Goal: Task Accomplishment & Management: Manage account settings

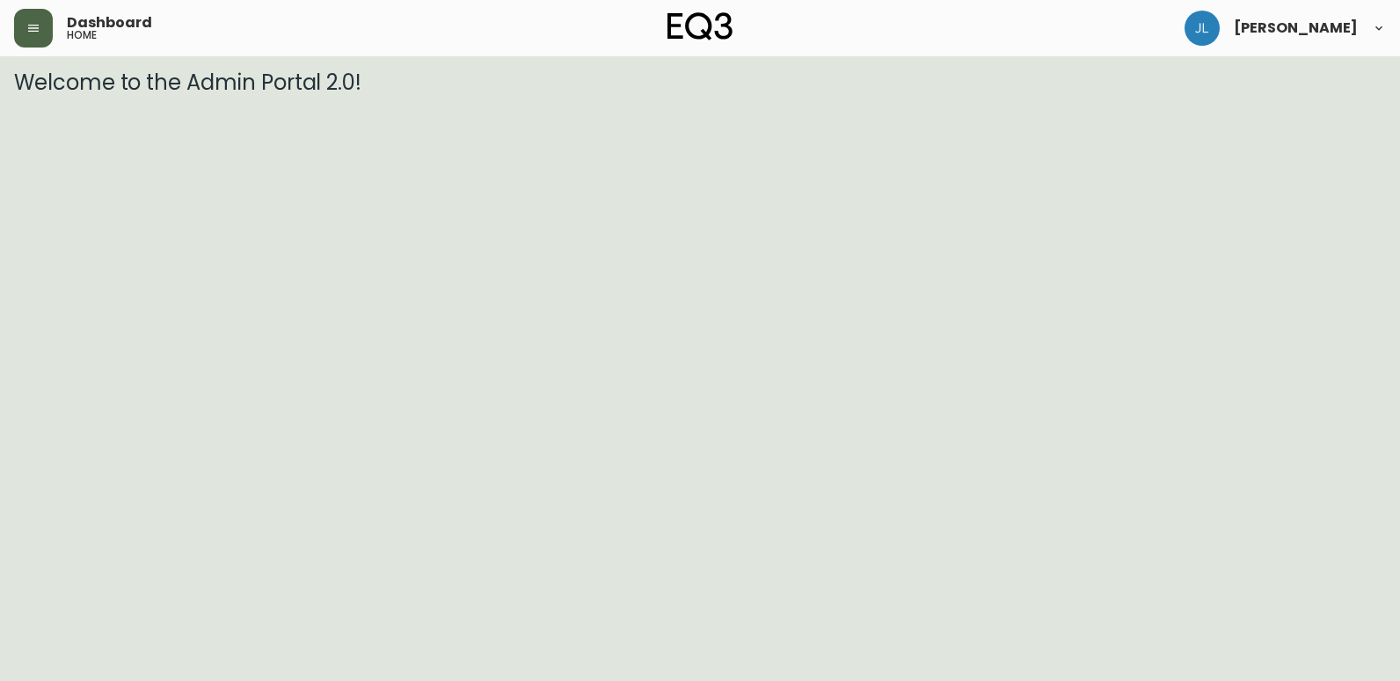
click at [24, 24] on button "button" at bounding box center [33, 28] width 39 height 39
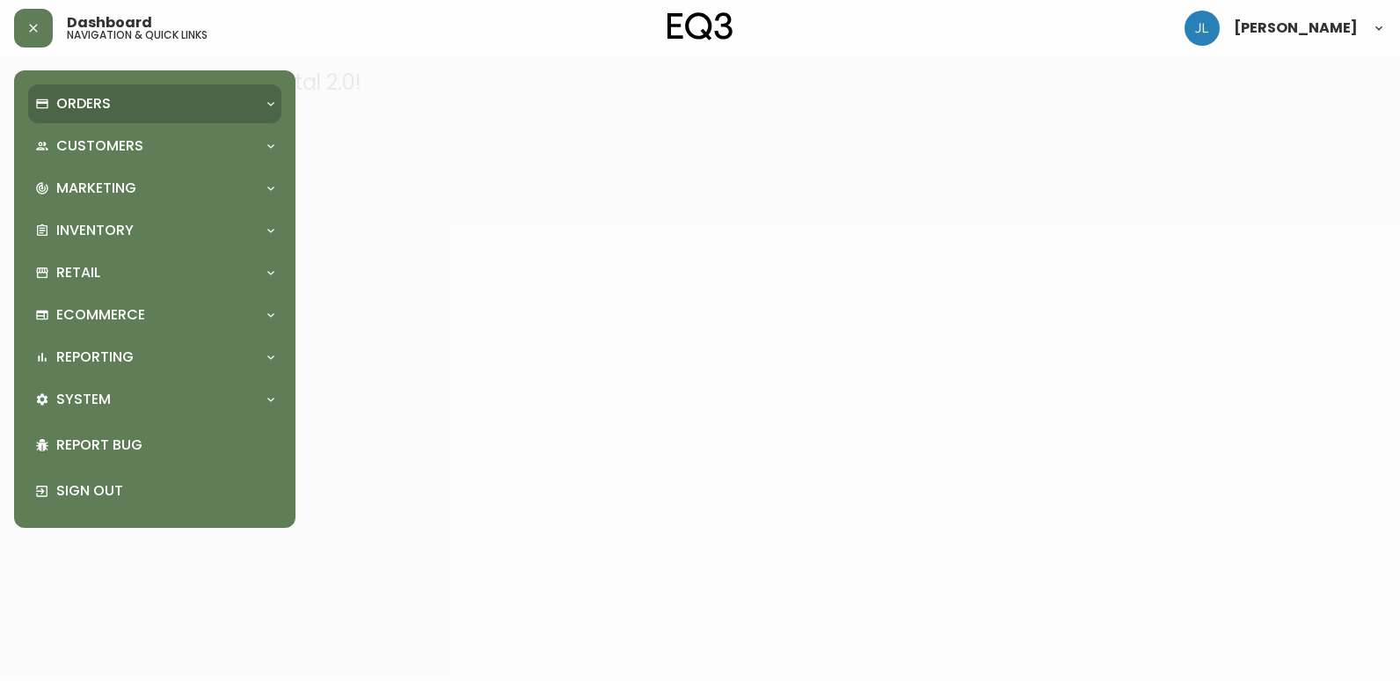
click at [87, 109] on p "Orders" at bounding box center [83, 103] width 55 height 19
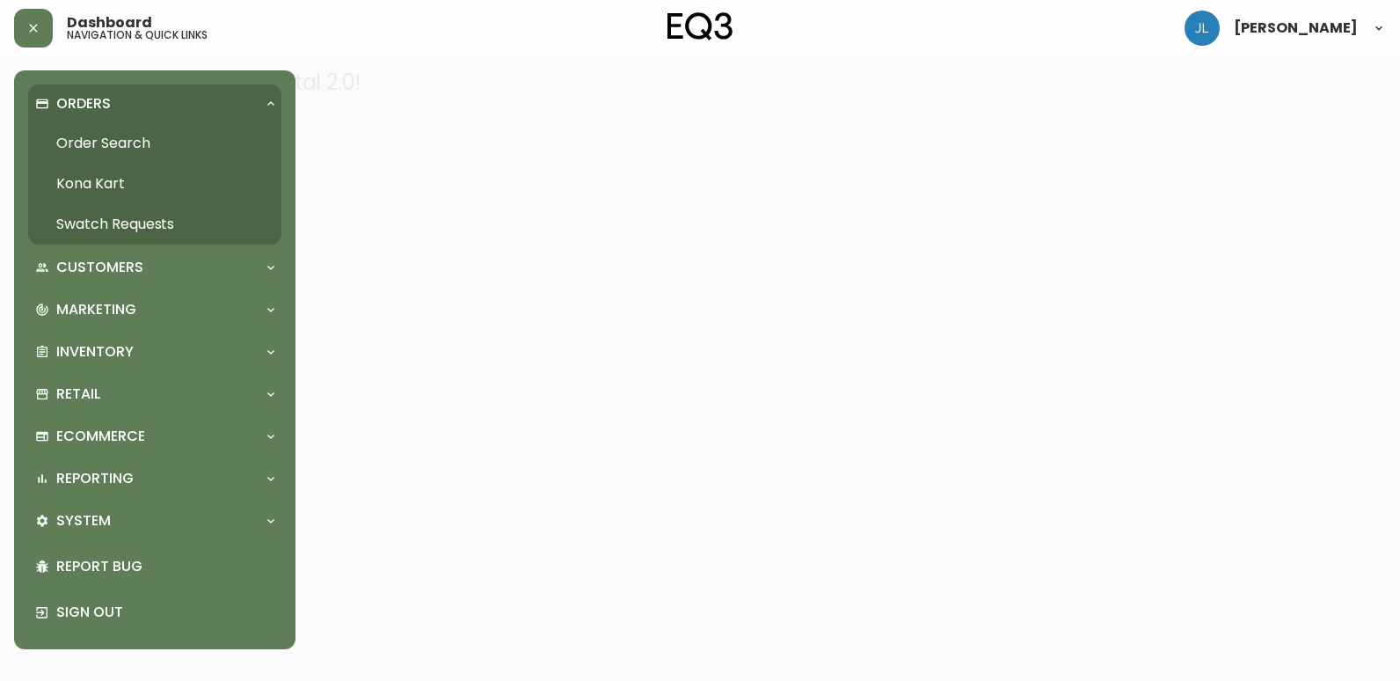
click at [115, 142] on link "Order Search" at bounding box center [154, 143] width 253 height 40
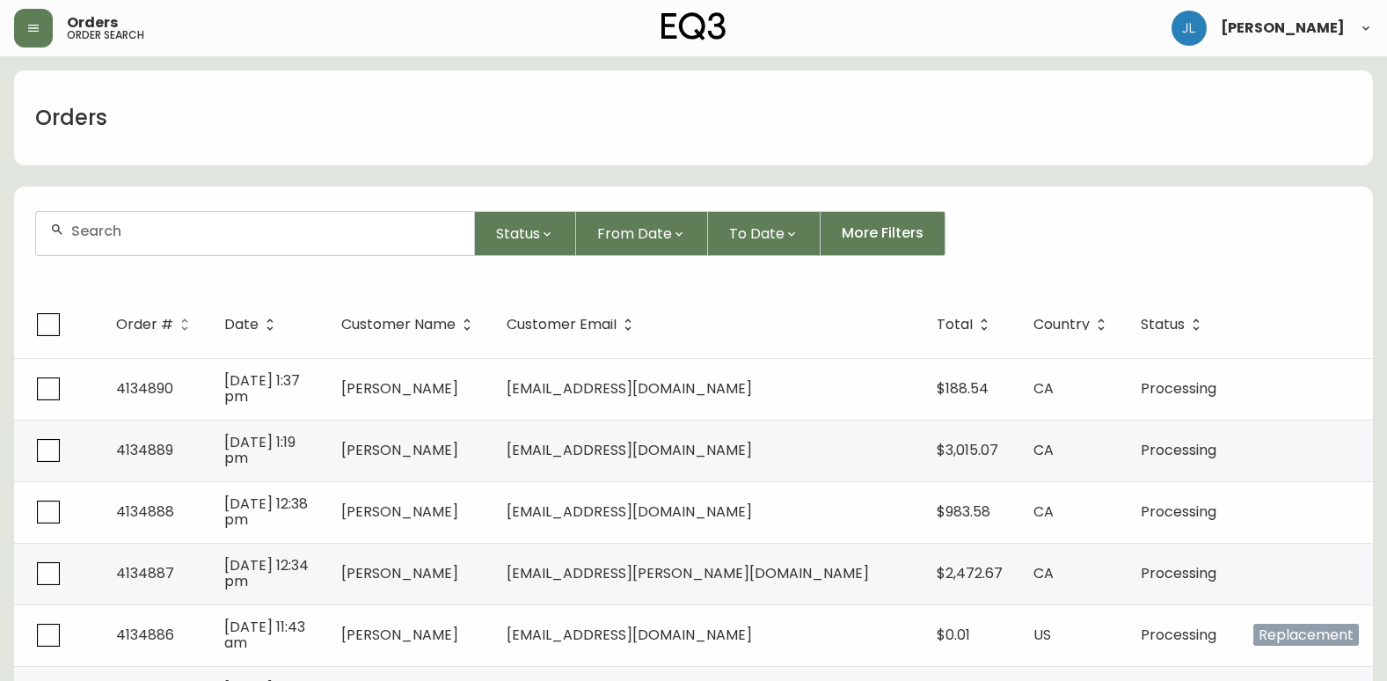
click at [256, 230] on input "text" at bounding box center [265, 231] width 389 height 17
paste input "endres.paul2@gmail.com"
type input "endres.paul2@gmail.com"
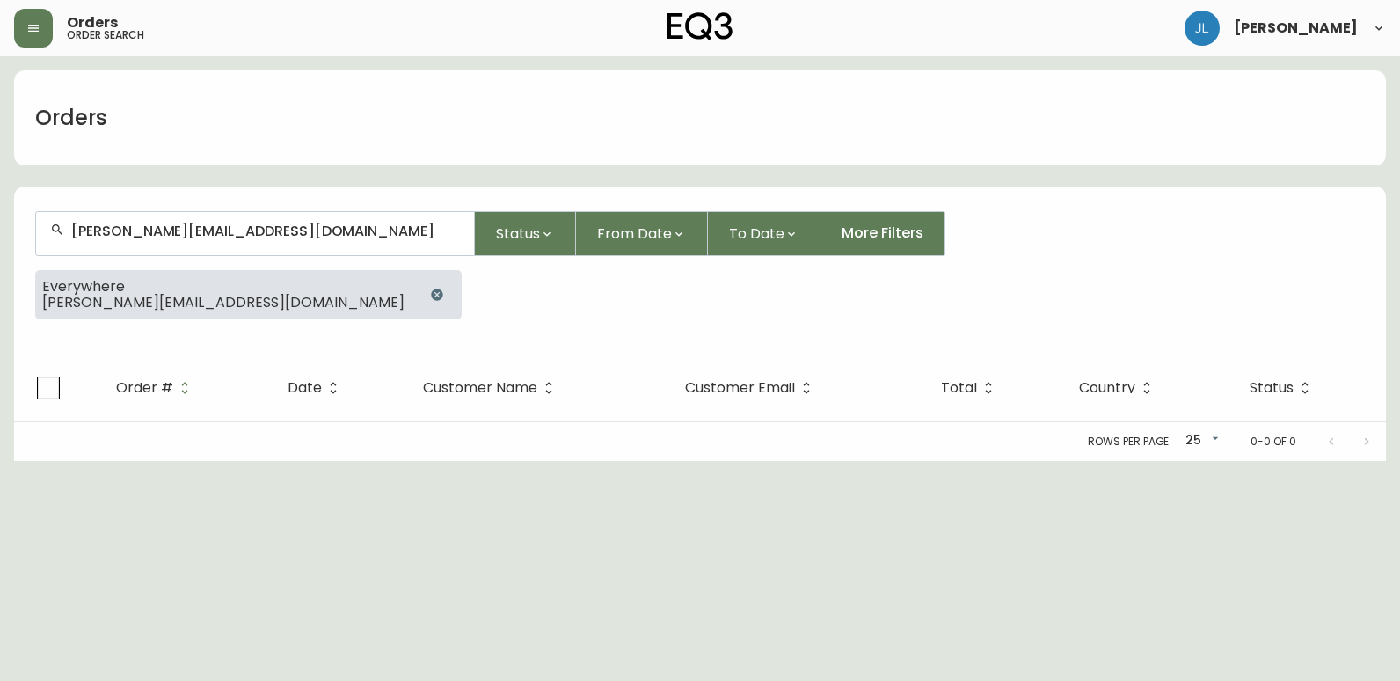
click at [430, 288] on icon "button" at bounding box center [437, 295] width 14 height 14
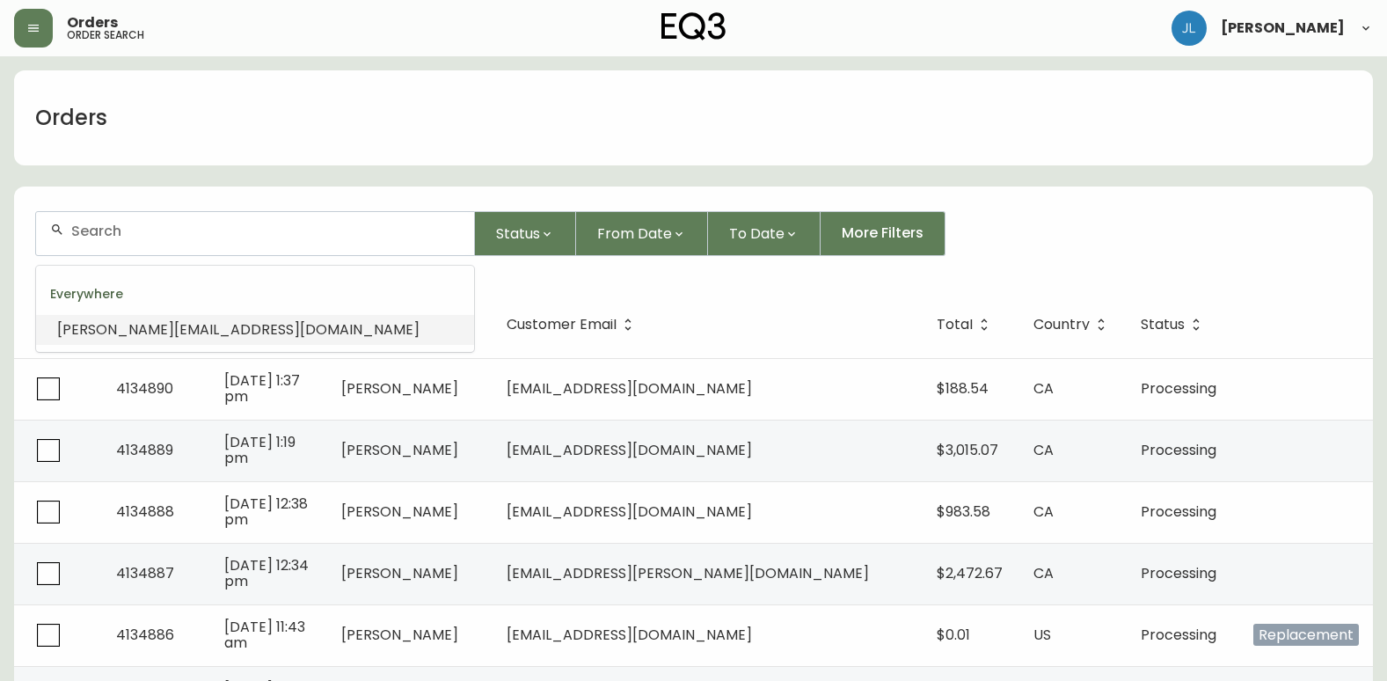
click at [392, 228] on input "text" at bounding box center [265, 231] width 389 height 17
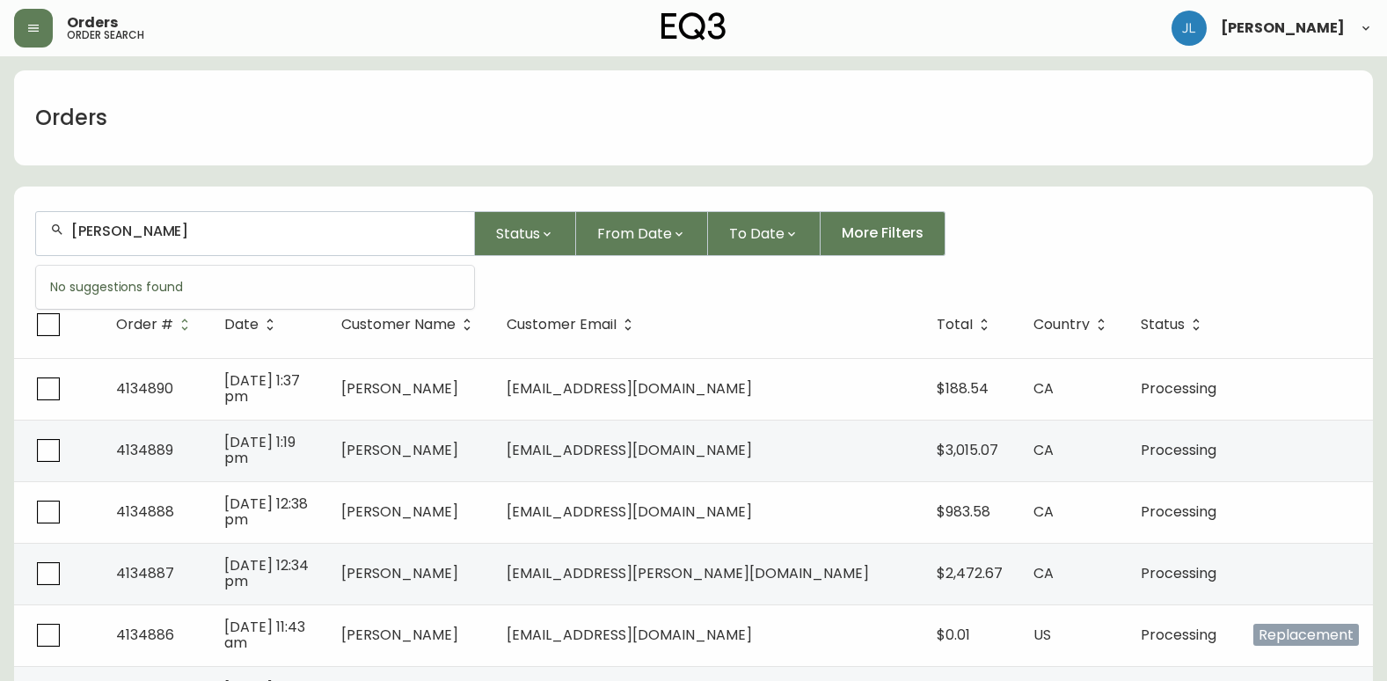
type input "nicole gorman"
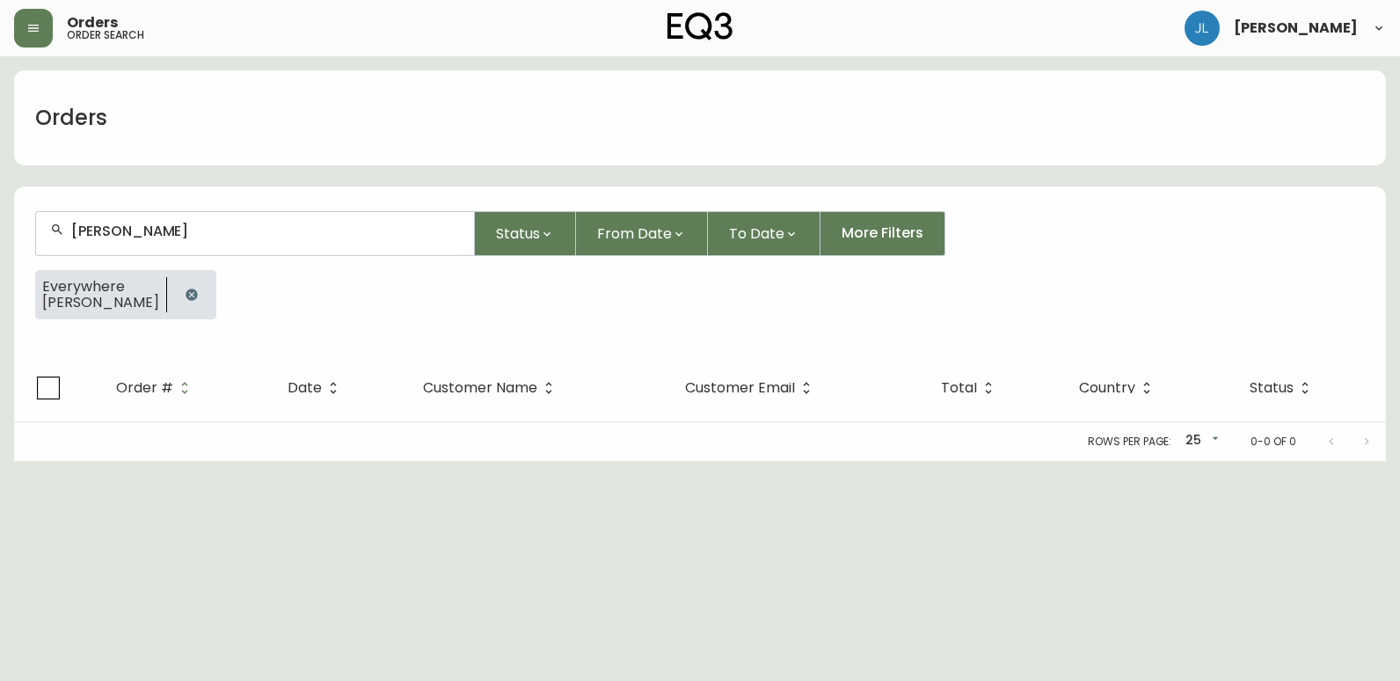
click at [186, 294] on icon "button" at bounding box center [191, 293] width 11 height 11
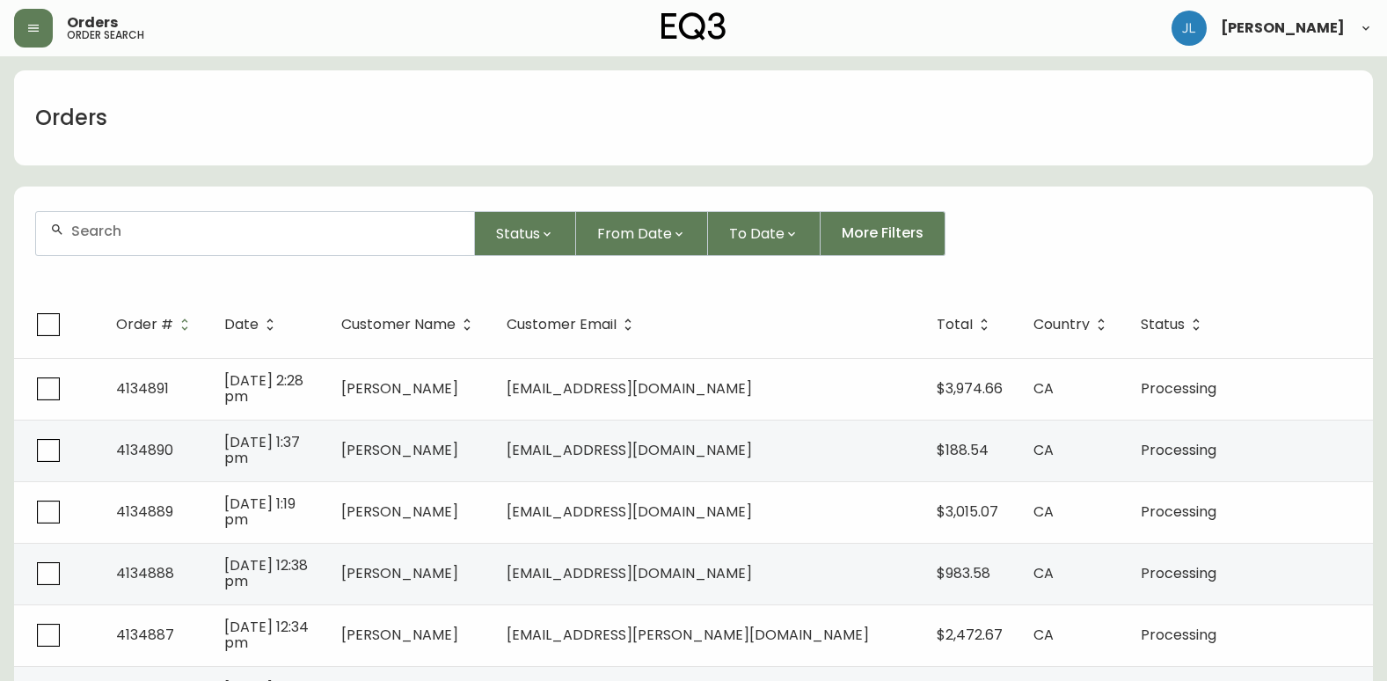
click at [263, 248] on div at bounding box center [255, 233] width 438 height 43
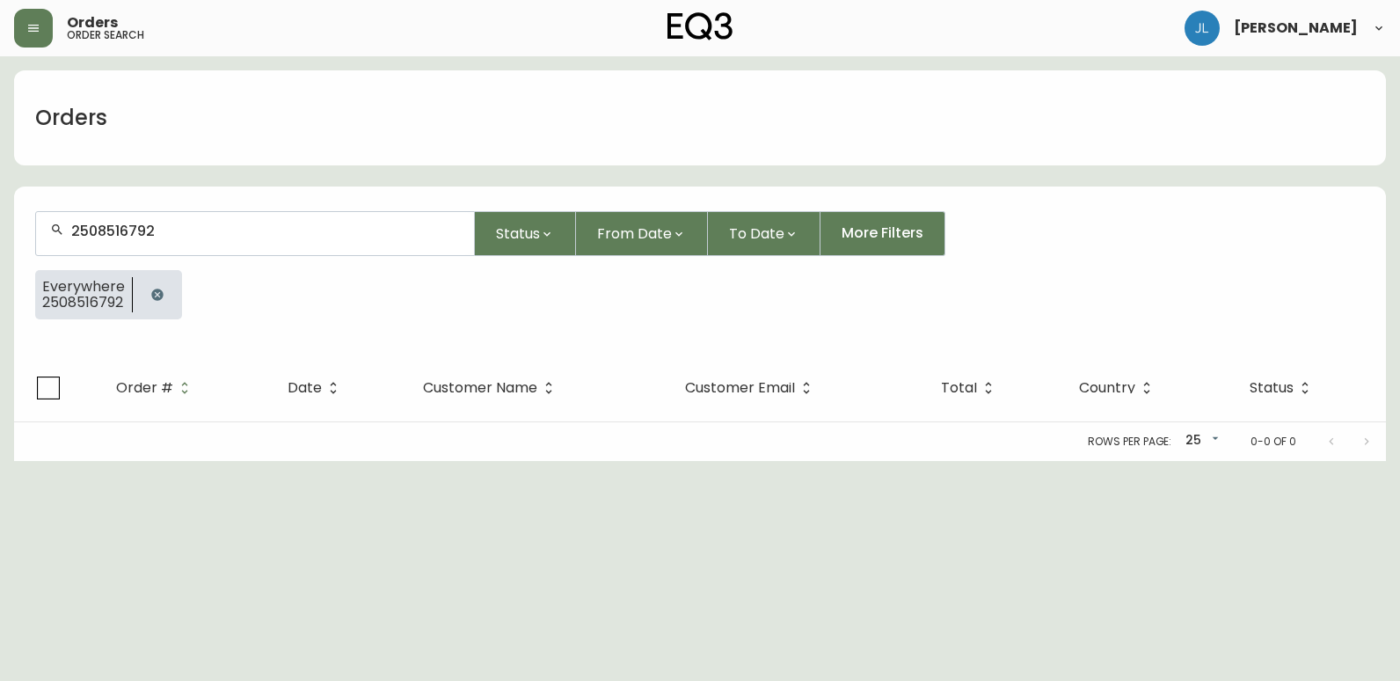
type input "2508516792"
click at [151, 291] on icon "button" at bounding box center [157, 295] width 14 height 14
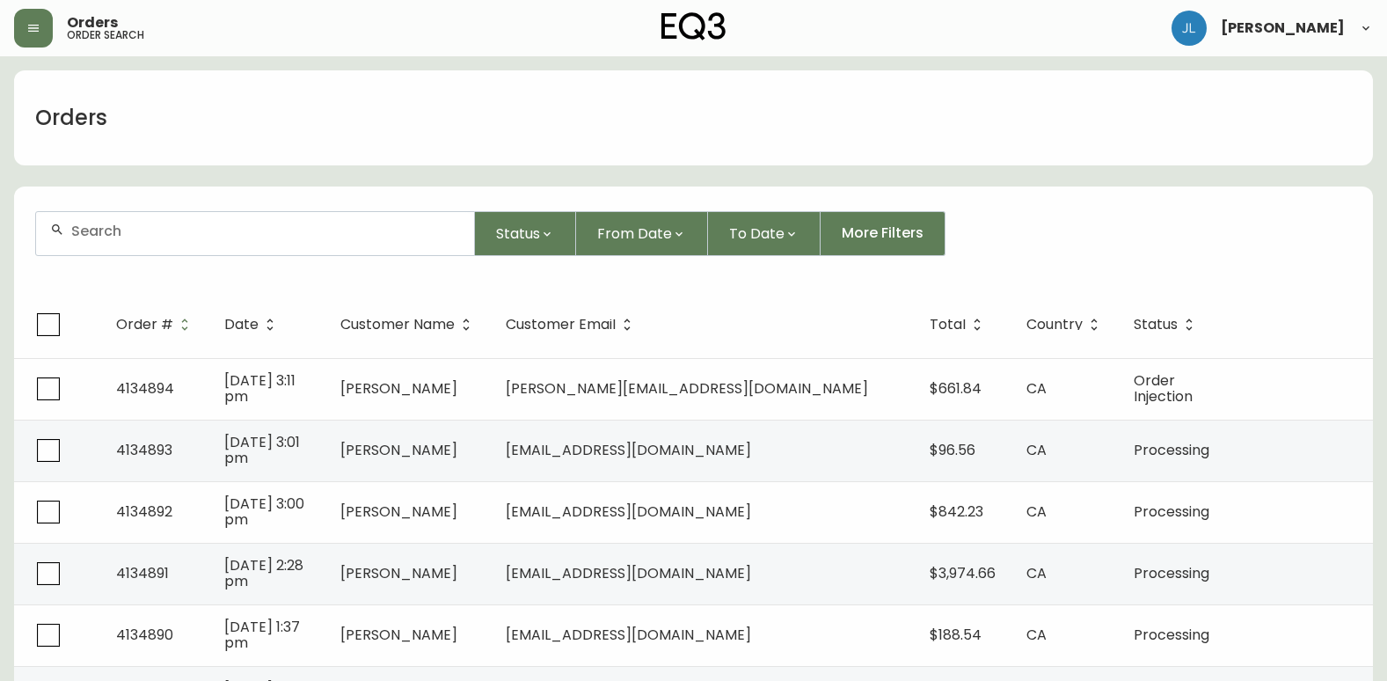
click at [311, 224] on input "text" at bounding box center [265, 231] width 389 height 17
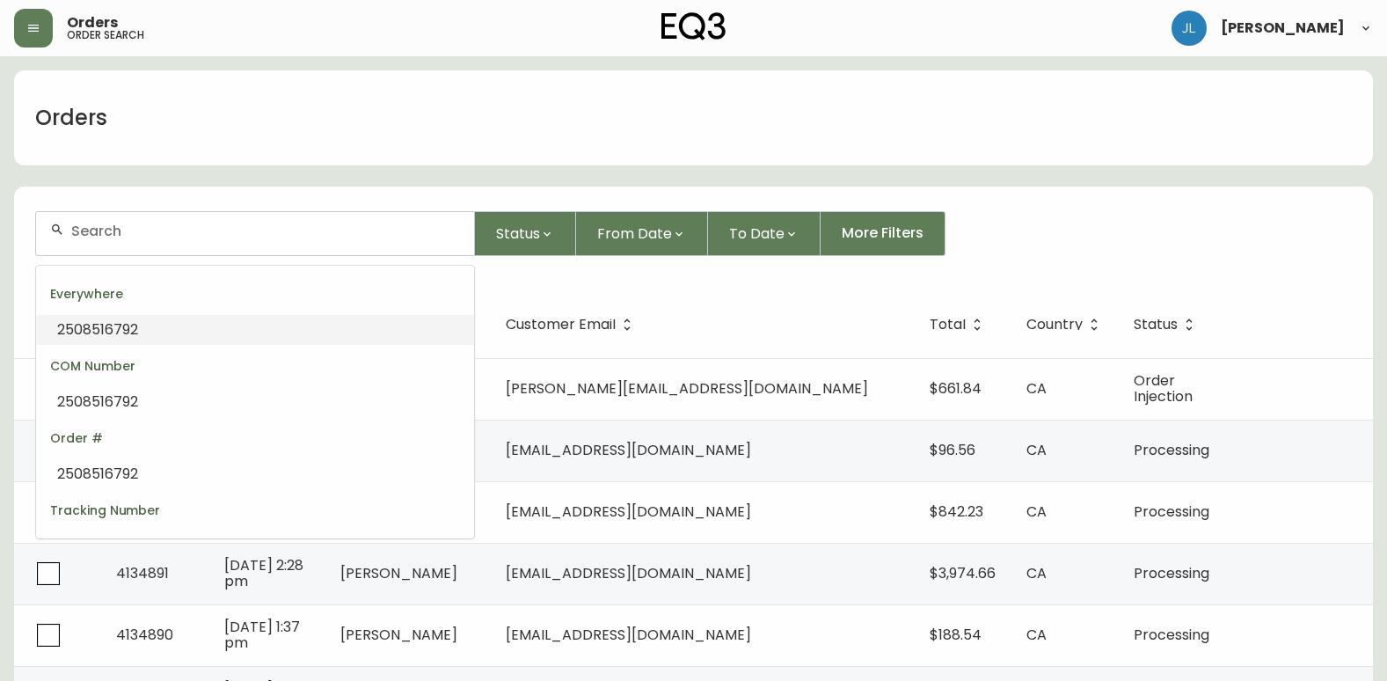
paste input "4134499"
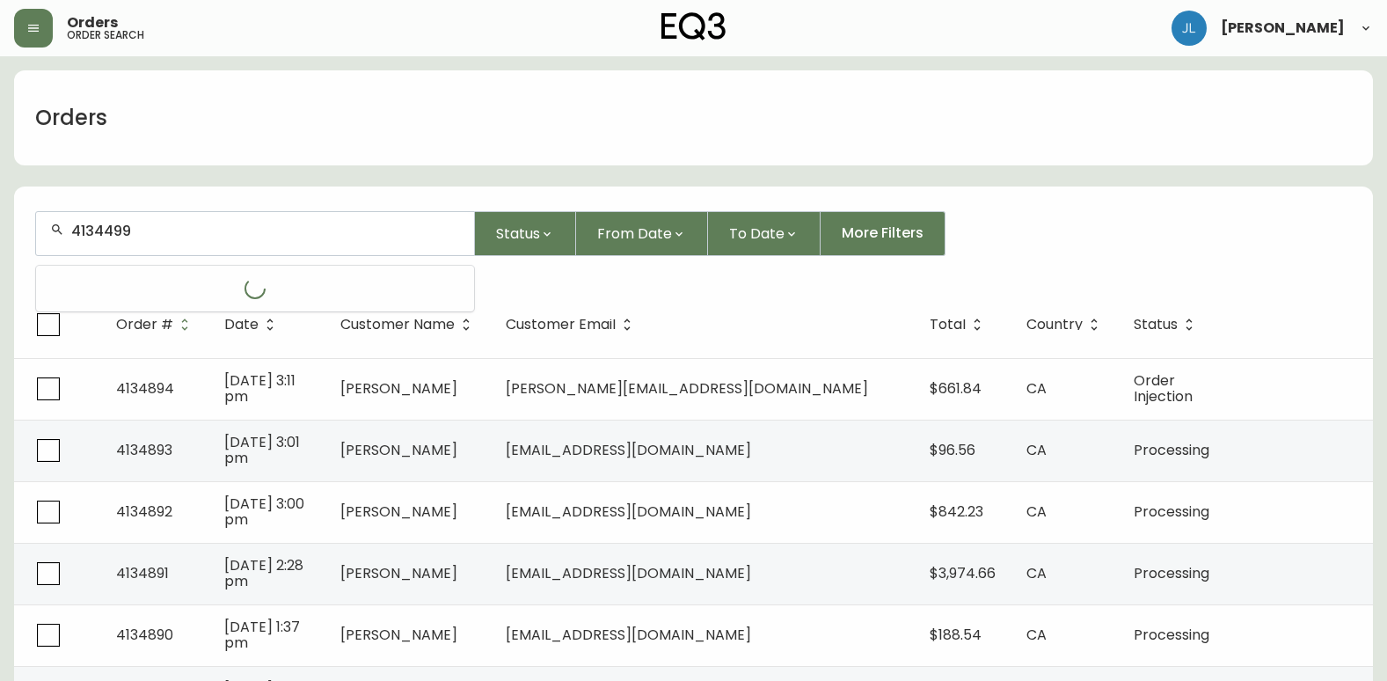
type input "4134499"
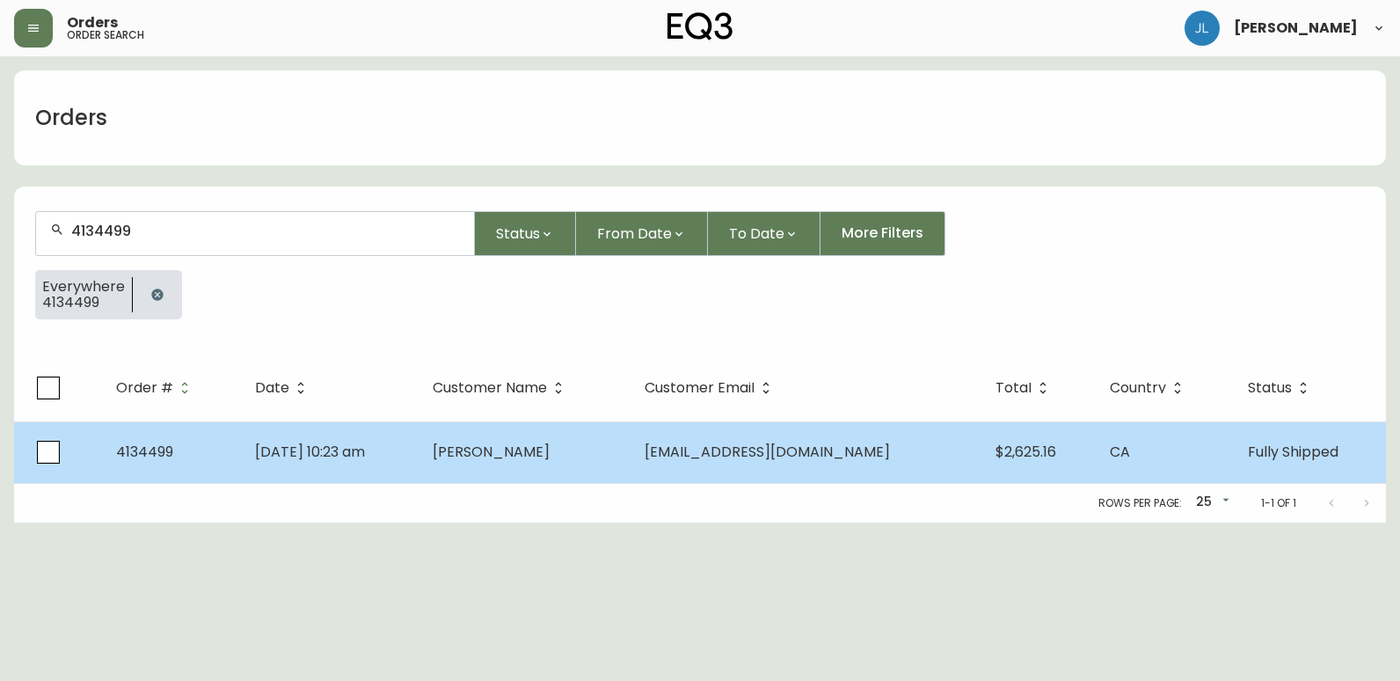
click at [419, 451] on td "Aug 04 2025, 10:23 am" at bounding box center [330, 452] width 178 height 62
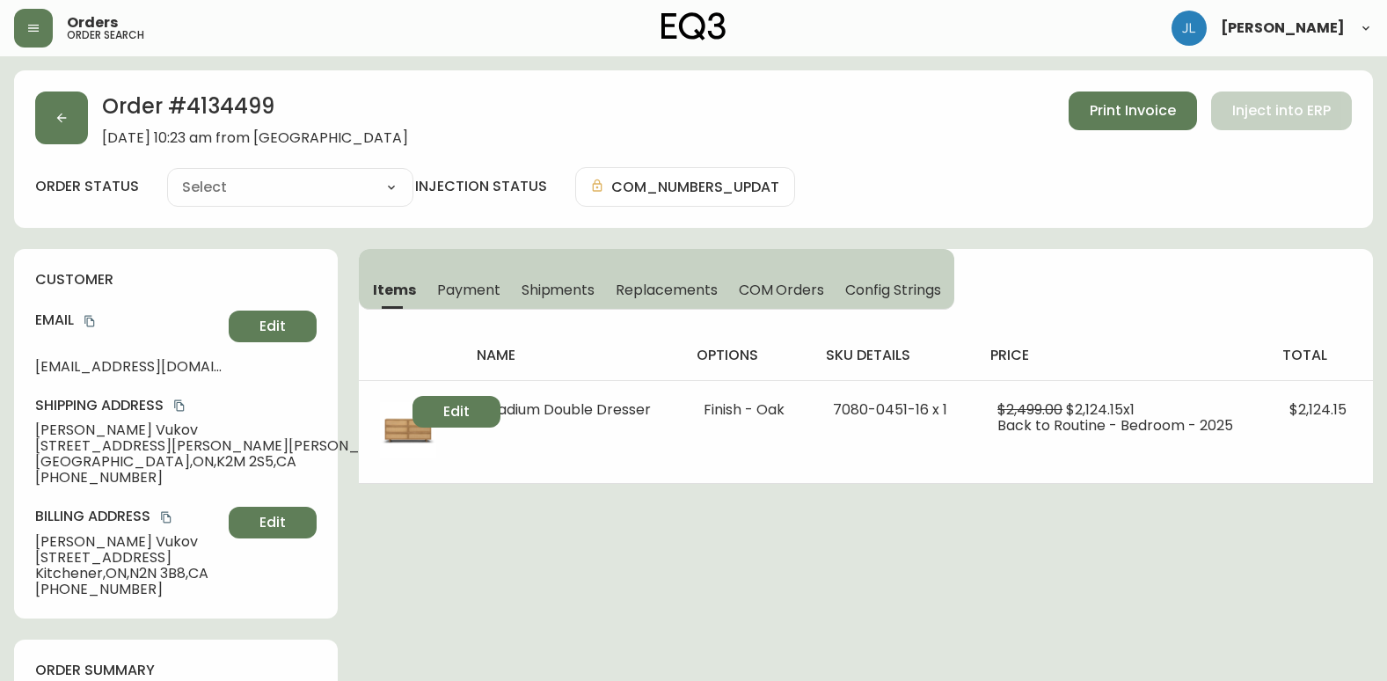
type input "Fully Shipped"
select select "FULLY_SHIPPED"
click at [543, 293] on span "Shipments" at bounding box center [559, 290] width 74 height 18
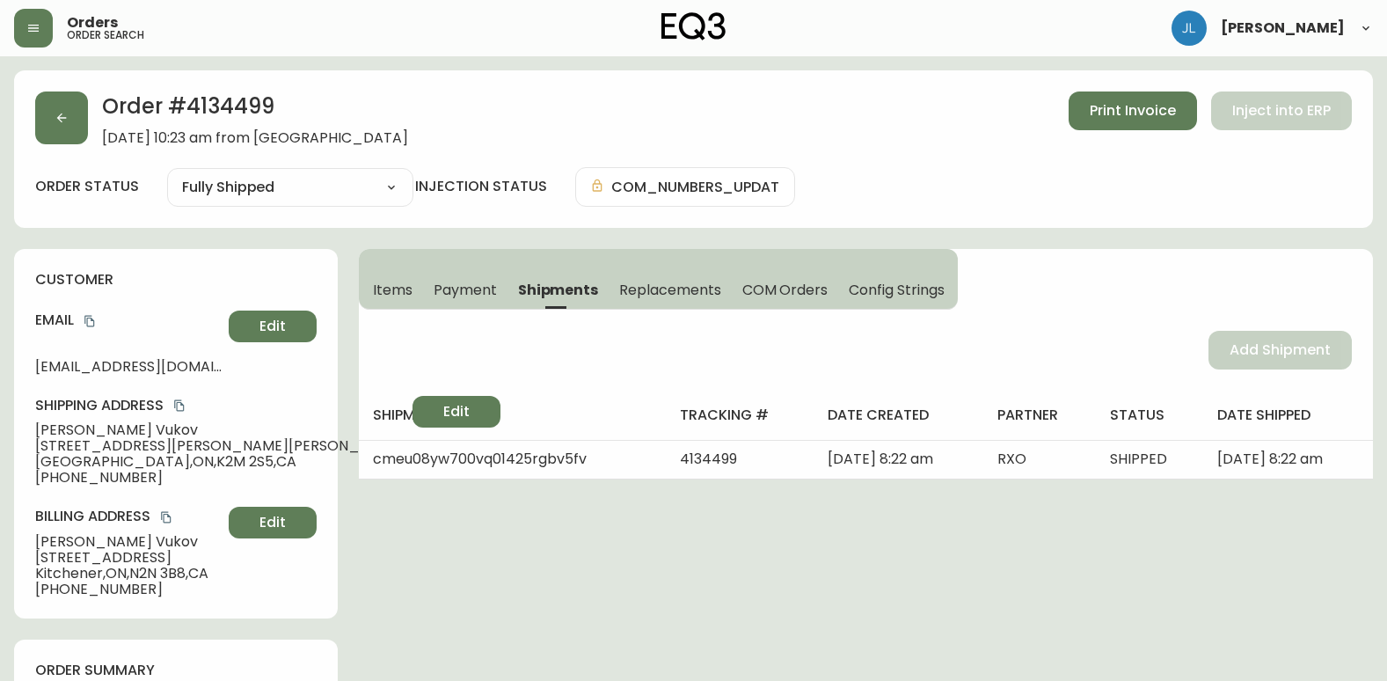
click at [471, 284] on span "Payment" at bounding box center [465, 290] width 63 height 18
